Goal: Task Accomplishment & Management: Use online tool/utility

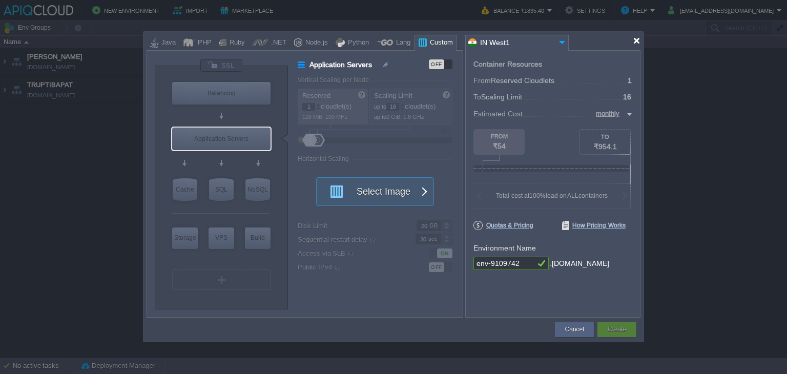
click at [638, 44] on div at bounding box center [637, 41] width 8 height 8
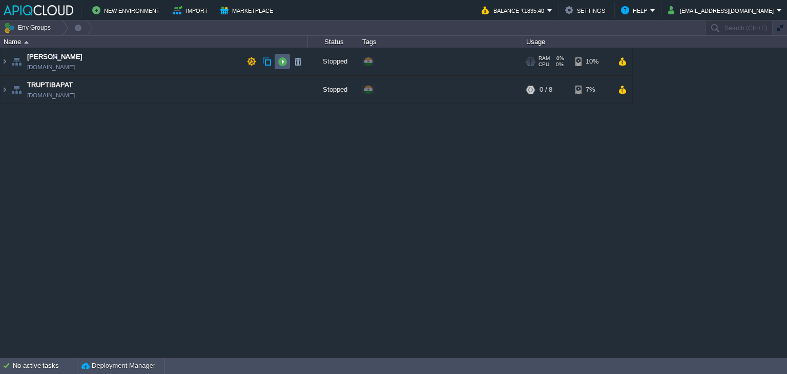
click at [282, 62] on button "button" at bounding box center [282, 61] width 9 height 9
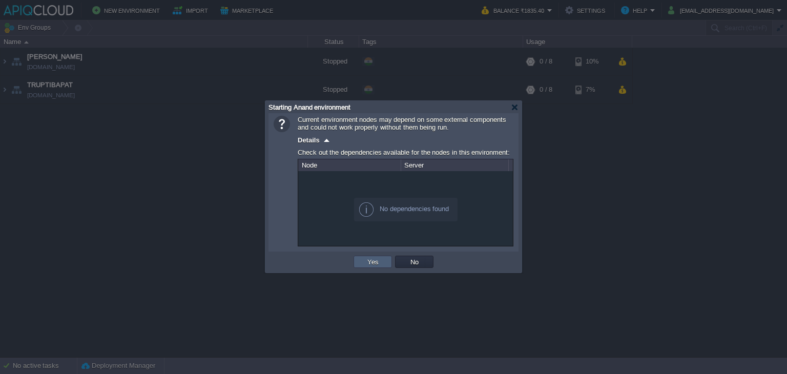
click at [370, 262] on button "Yes" at bounding box center [373, 261] width 17 height 9
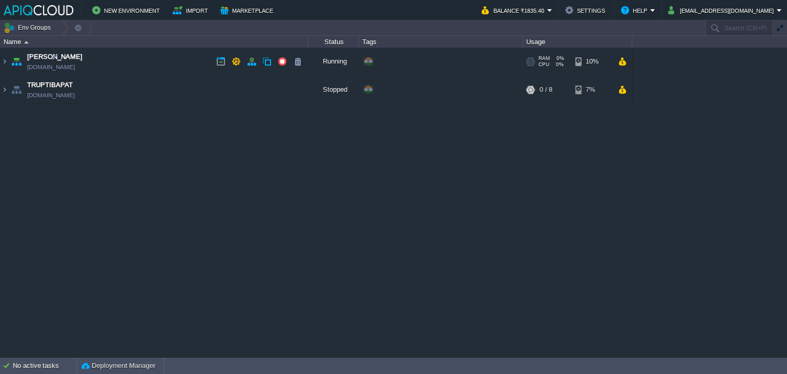
click at [161, 66] on td "Anand [DOMAIN_NAME]" at bounding box center [155, 62] width 308 height 28
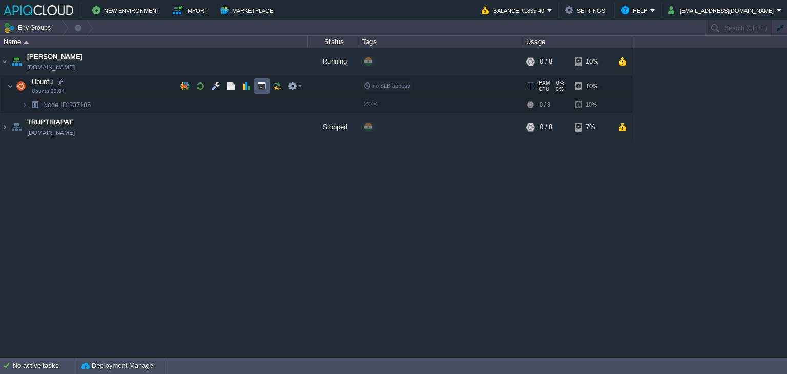
click at [265, 87] on button "button" at bounding box center [261, 86] width 9 height 9
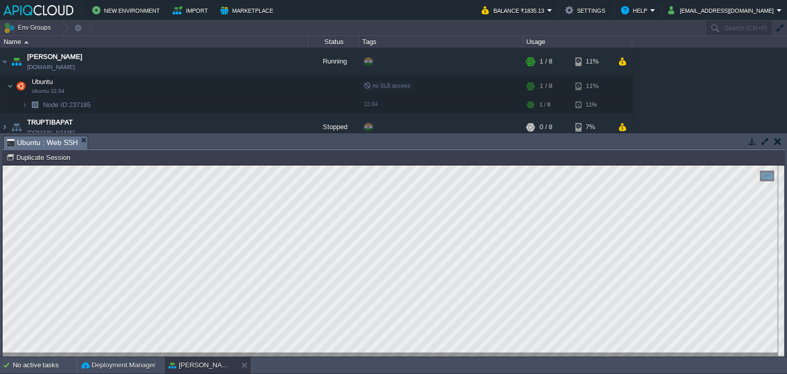
click at [3, 166] on html "Copy: Ctrl + Shift + C Paste: Ctrl + V Settings: Ctrl + Shift + Alt 0" at bounding box center [394, 166] width 782 height 0
click at [775, 139] on button "button" at bounding box center [778, 141] width 7 height 9
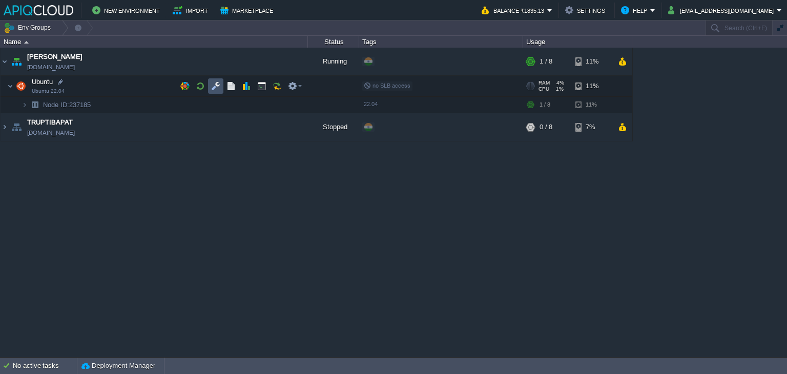
click at [216, 85] on button "button" at bounding box center [215, 86] width 9 height 9
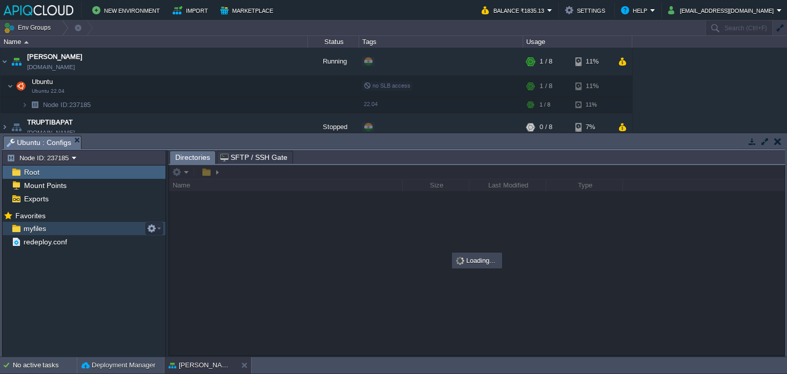
click at [34, 226] on span "myfiles" at bounding box center [35, 228] width 26 height 9
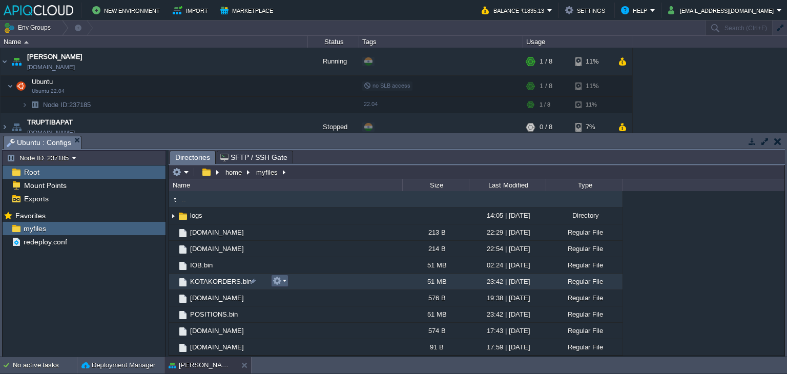
click at [283, 281] on em at bounding box center [280, 280] width 14 height 9
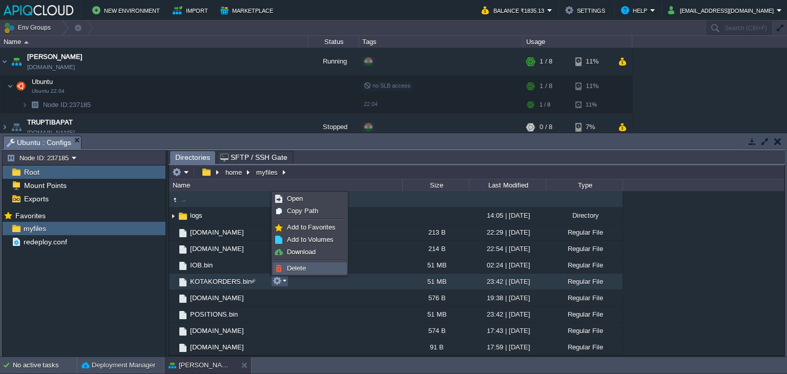
click at [296, 265] on span "Delete" at bounding box center [296, 269] width 19 height 8
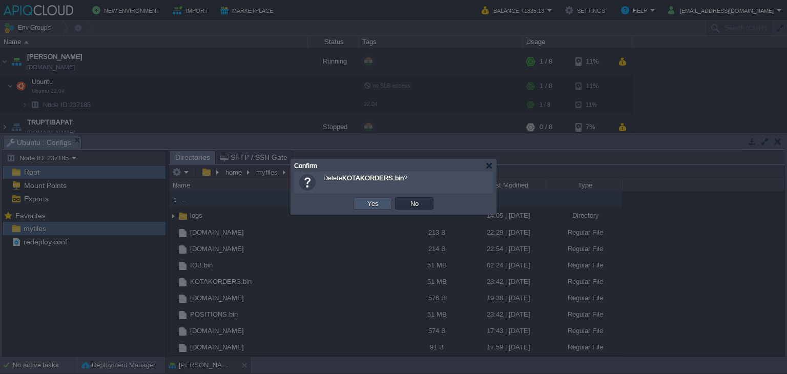
click at [371, 201] on button "Yes" at bounding box center [373, 203] width 17 height 9
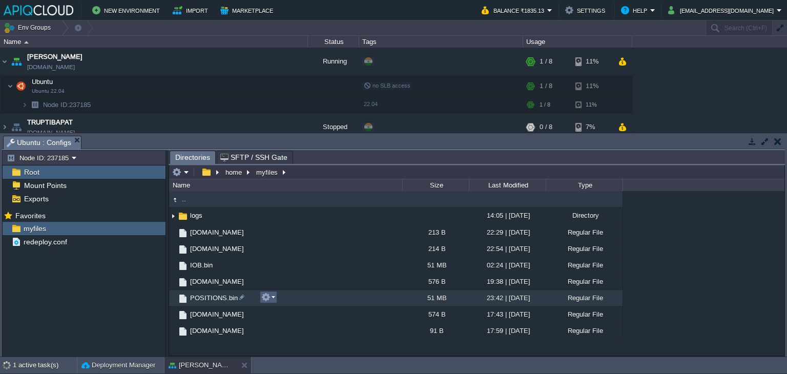
click at [271, 294] on em at bounding box center [268, 297] width 14 height 9
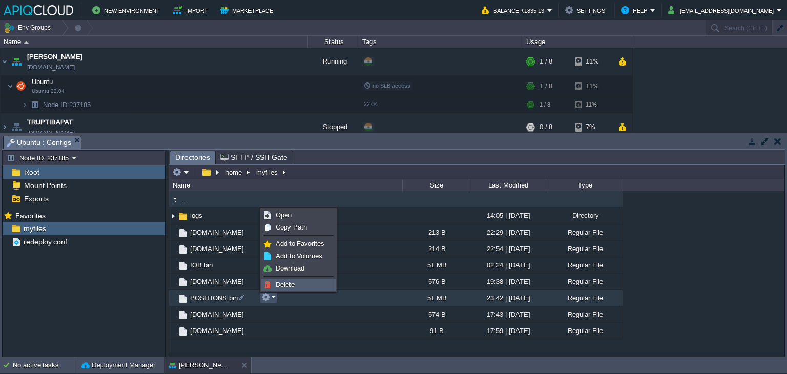
click at [298, 280] on link "Delete" at bounding box center [298, 284] width 73 height 11
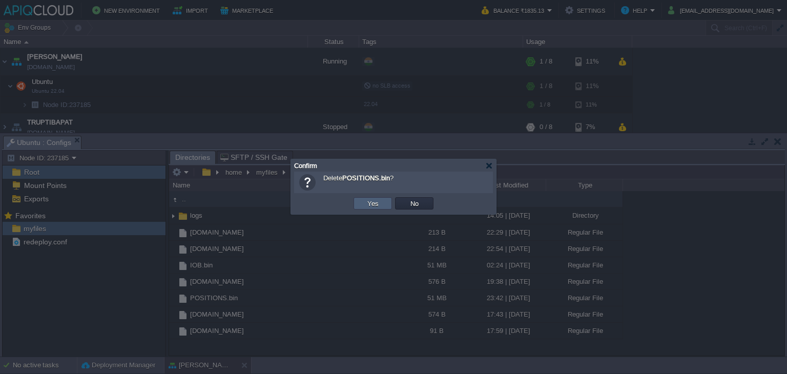
click at [377, 203] on button "Yes" at bounding box center [373, 203] width 17 height 9
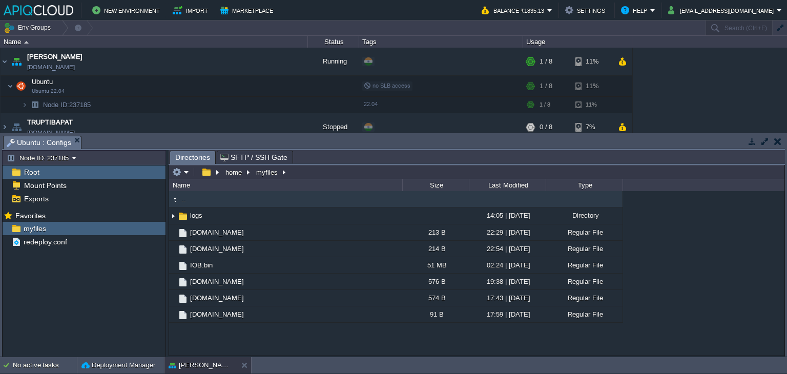
click at [777, 138] on button "button" at bounding box center [778, 141] width 7 height 9
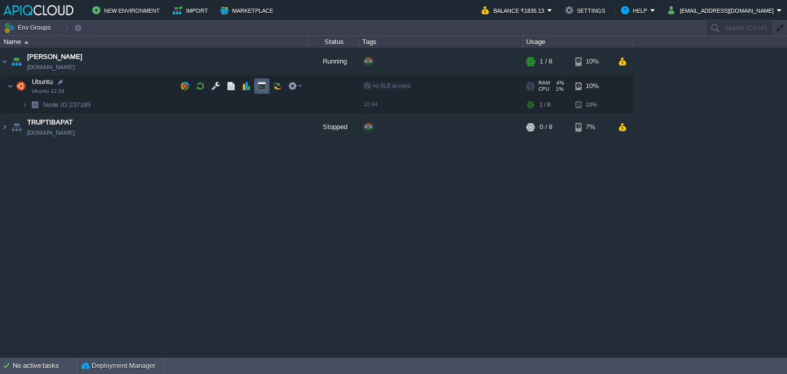
click at [260, 86] on button "button" at bounding box center [261, 86] width 9 height 9
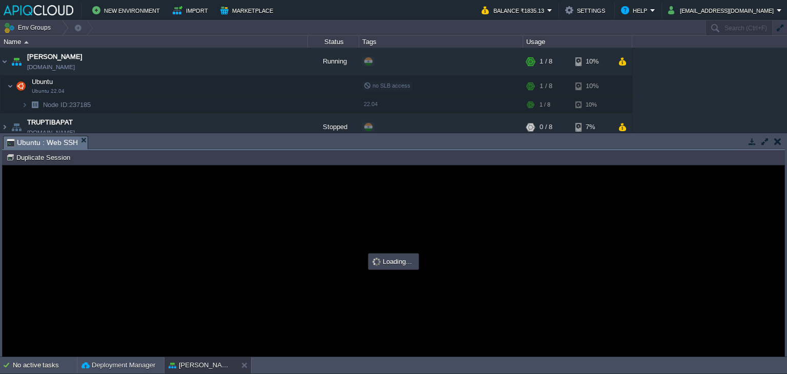
type input "#000000"
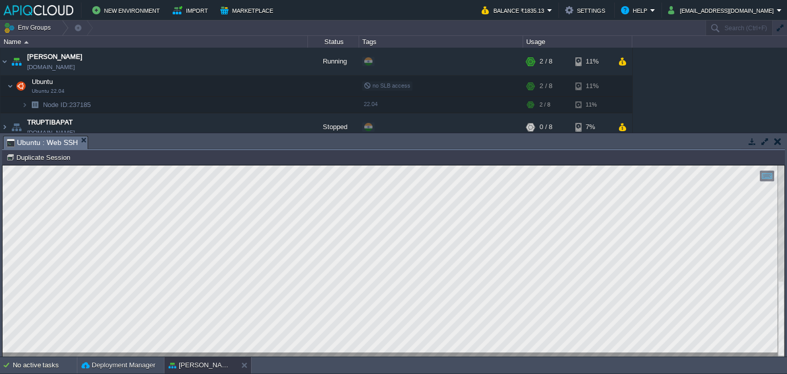
click at [782, 142] on td at bounding box center [778, 141] width 13 height 12
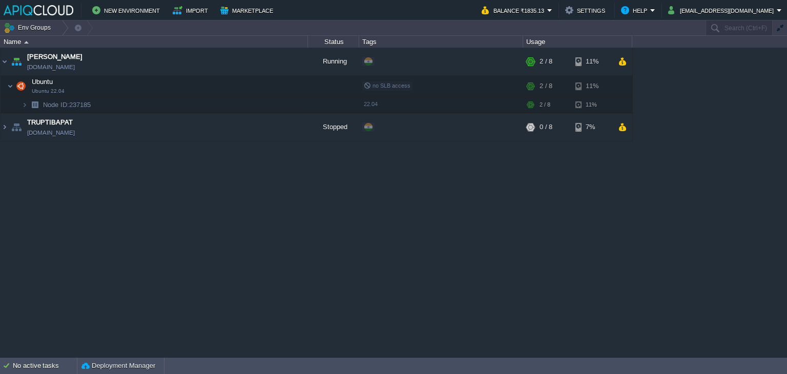
click at [277, 315] on div "Anand [DOMAIN_NAME] Running + Add to Env Group RAM 7% CPU 24% 2 / 8 11% Ubuntu …" at bounding box center [393, 203] width 787 height 310
click at [211, 87] on button "button" at bounding box center [215, 86] width 9 height 9
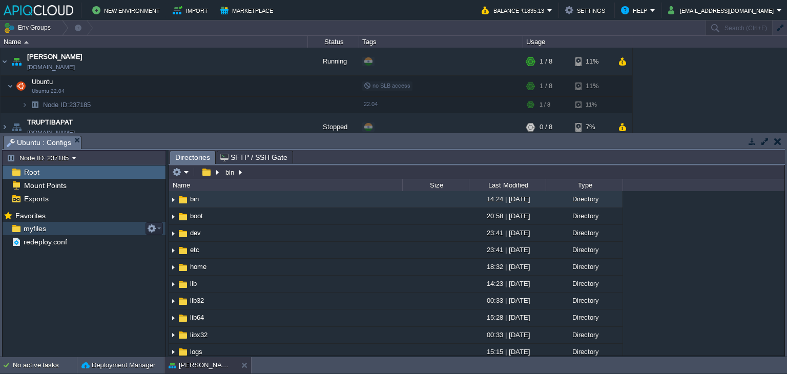
click at [28, 226] on span "myfiles" at bounding box center [35, 228] width 26 height 9
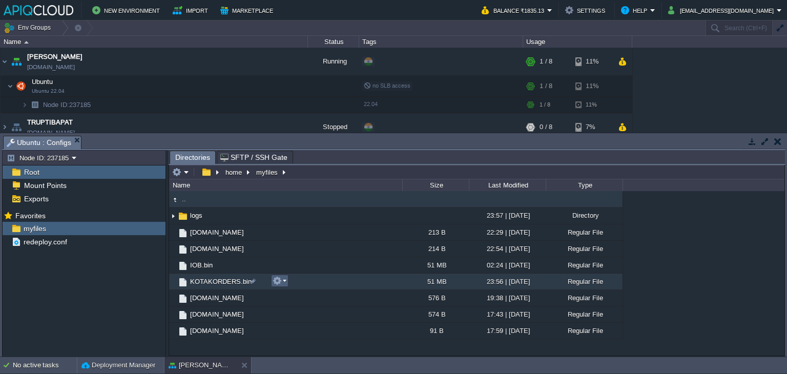
click at [282, 280] on em at bounding box center [280, 280] width 14 height 9
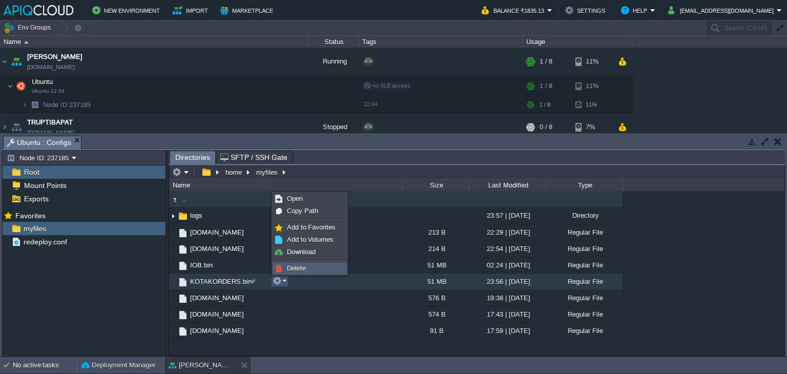
click at [299, 267] on span "Delete" at bounding box center [296, 269] width 19 height 8
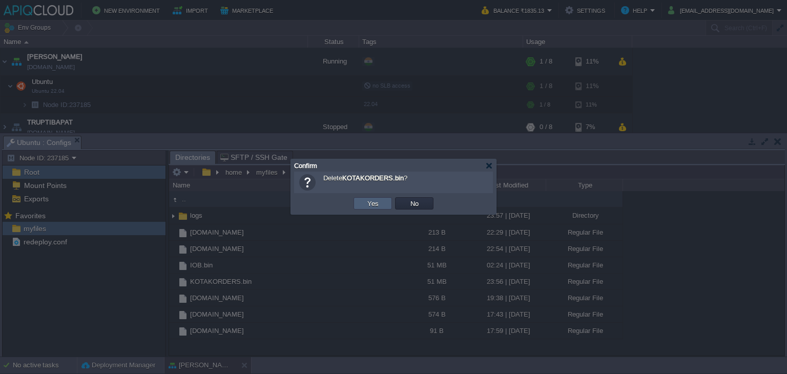
click at [361, 204] on td "Yes" at bounding box center [373, 203] width 38 height 12
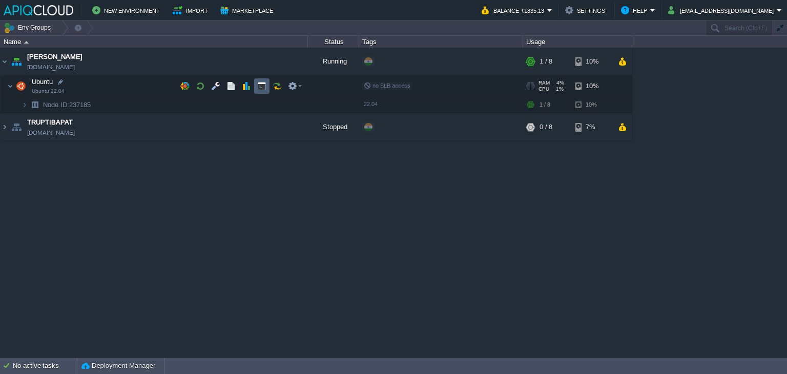
drag, startPoint x: 261, startPoint y: 84, endPoint x: 267, endPoint y: 91, distance: 8.8
click at [261, 84] on button "button" at bounding box center [261, 86] width 9 height 9
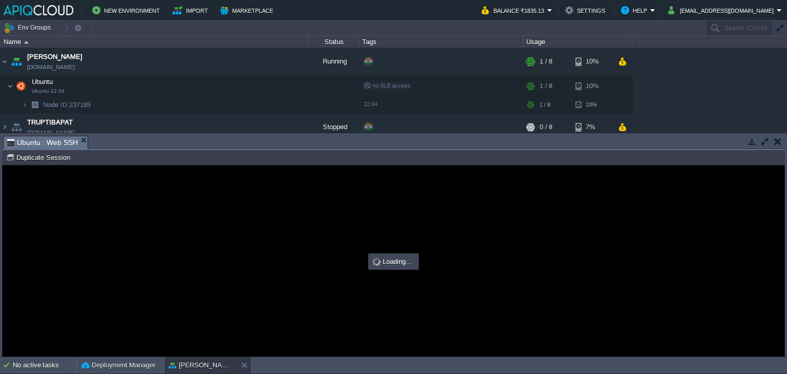
type input "#000000"
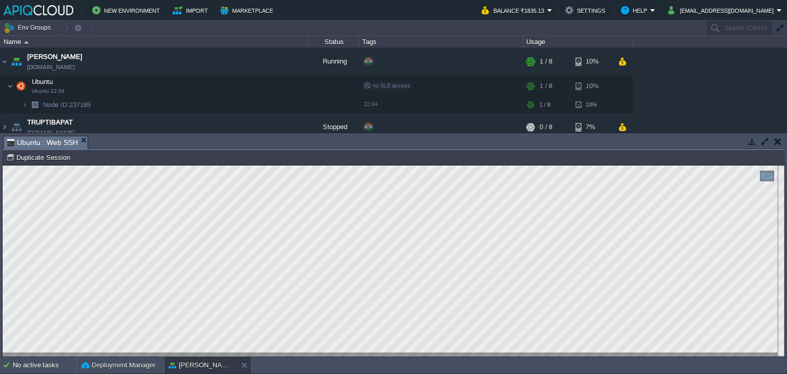
click at [3, 166] on html "Copy: Ctrl + Shift + C Paste: Ctrl + V Settings: Ctrl + Shift + Alt 0" at bounding box center [394, 166] width 782 height 0
type textarea "File "POSITIONS.py", line 17, in <module> File "tkinter/__init__.py", line 2299…"
click at [776, 144] on button "button" at bounding box center [778, 141] width 7 height 9
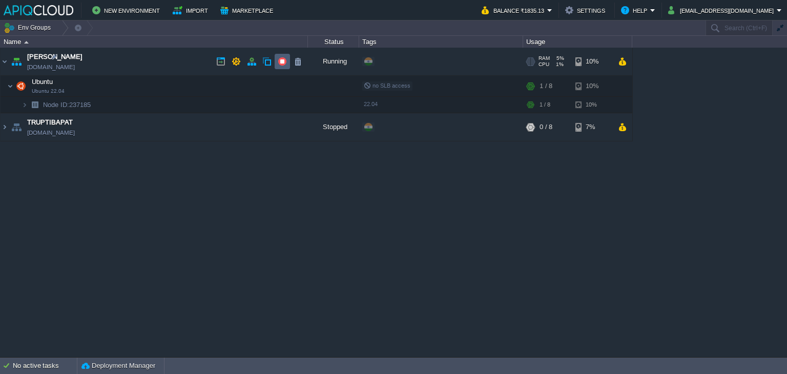
click at [280, 61] on button "button" at bounding box center [282, 61] width 9 height 9
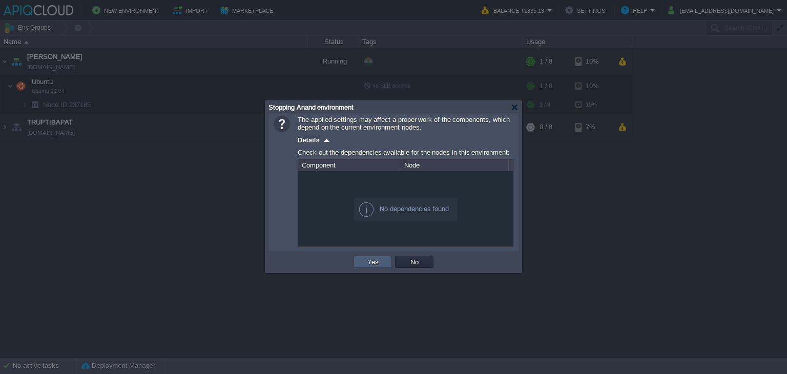
click at [363, 266] on td "Yes" at bounding box center [373, 262] width 38 height 12
